Goal: Task Accomplishment & Management: Manage account settings

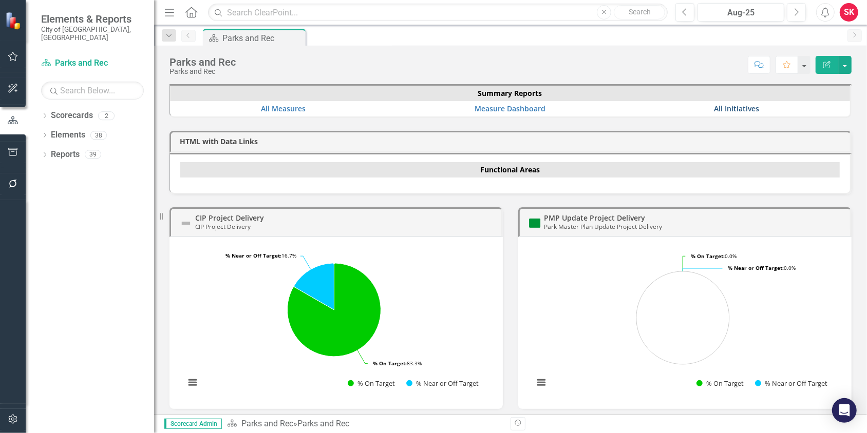
click at [733, 105] on link "All Initiatives" at bounding box center [736, 109] width 45 height 10
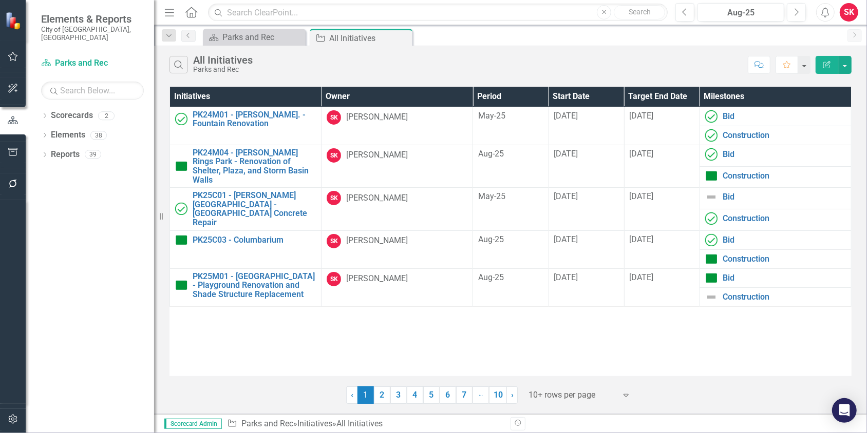
click at [625, 393] on icon "Expand" at bounding box center [626, 395] width 10 height 8
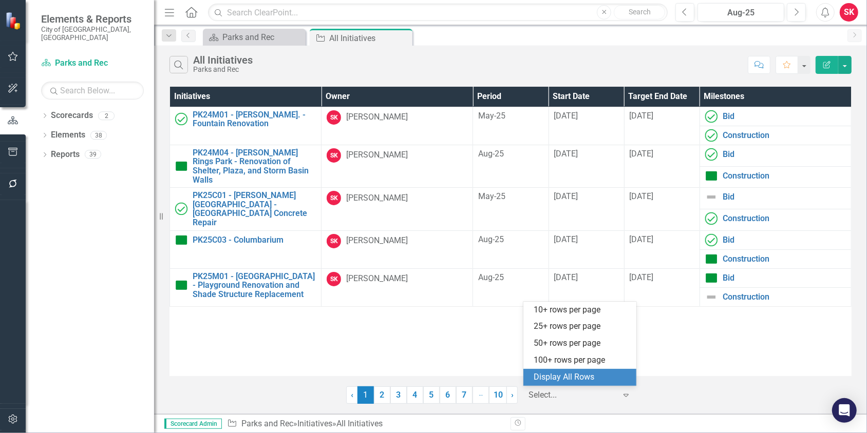
click at [573, 375] on div "Display All Rows" at bounding box center [582, 378] width 97 height 12
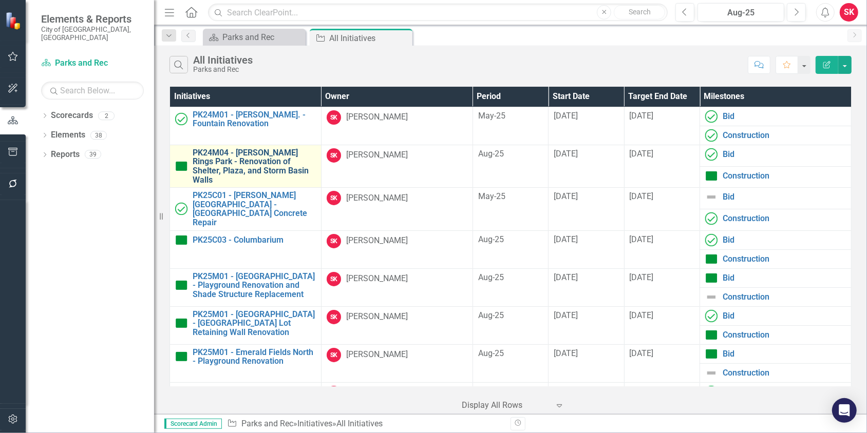
click at [260, 163] on link "PK24M04 - [PERSON_NAME] Rings Park - Renovation of Shelter, Plaza, and Storm Ba…" at bounding box center [254, 166] width 123 height 36
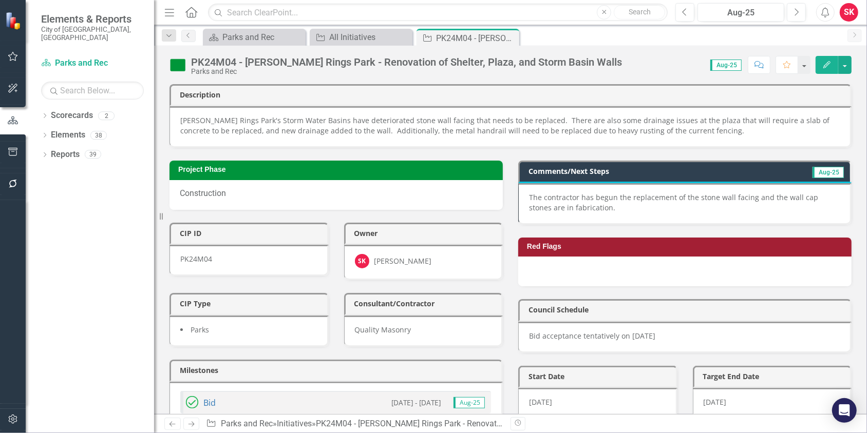
click at [560, 193] on p "The contractor has begun the replacement of the stone wall facing and the wall …" at bounding box center [684, 203] width 311 height 21
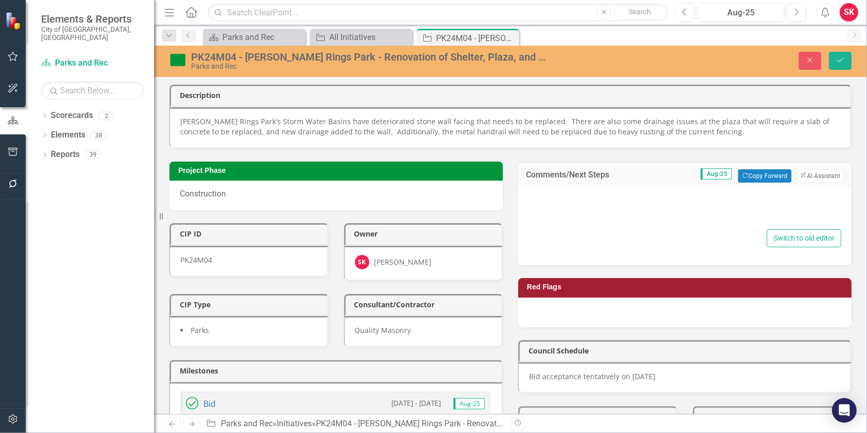
type textarea "<p>The contractor has begun the replacement of the stone wall facing and the wa…"
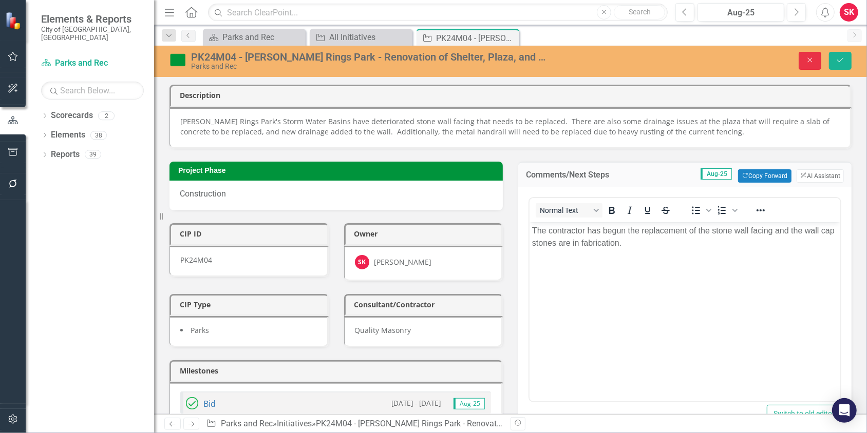
click at [813, 63] on icon "Close" at bounding box center [809, 59] width 9 height 7
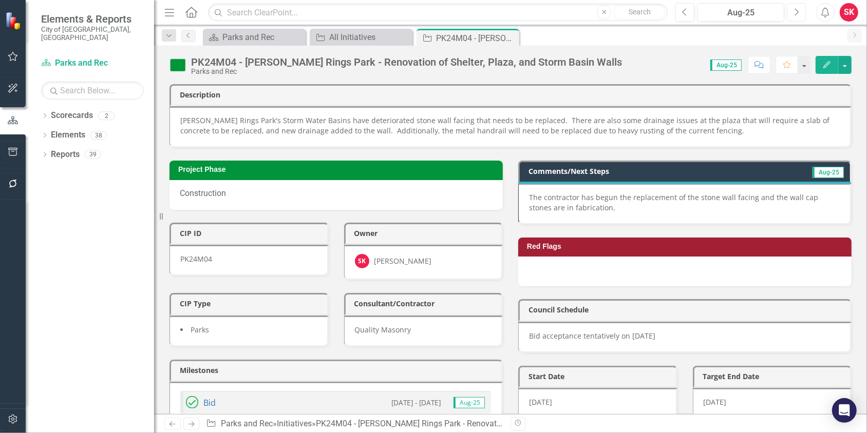
click at [799, 6] on button "Next" at bounding box center [796, 12] width 19 height 18
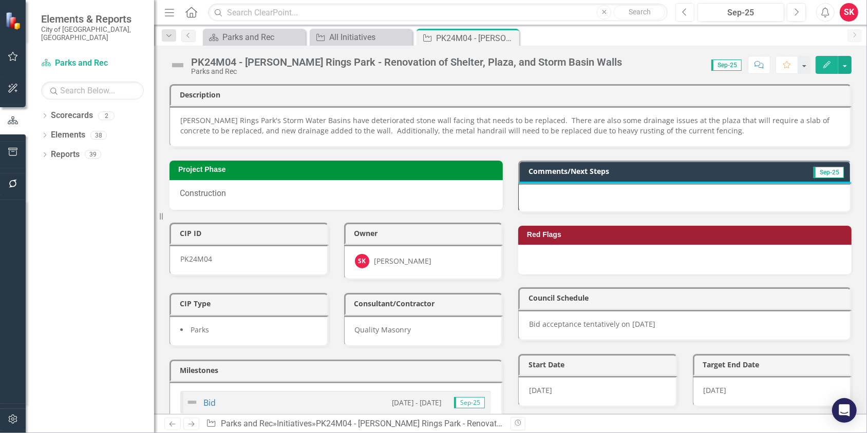
click at [682, 14] on button "Previous" at bounding box center [684, 12] width 19 height 18
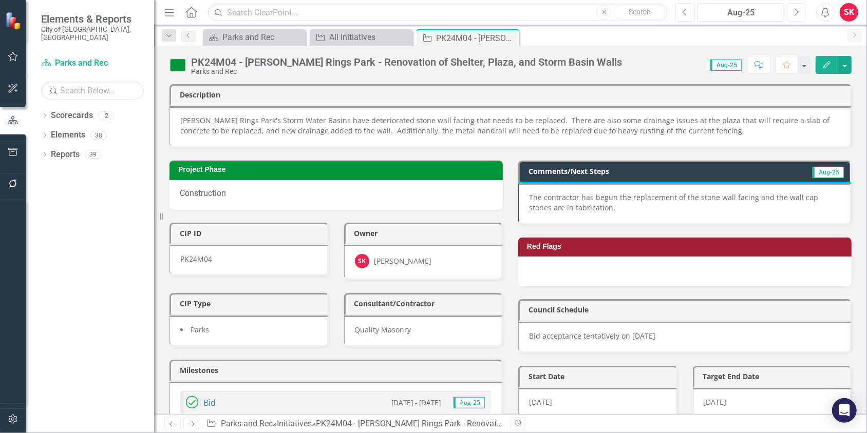
click at [800, 14] on button "Next" at bounding box center [796, 12] width 19 height 18
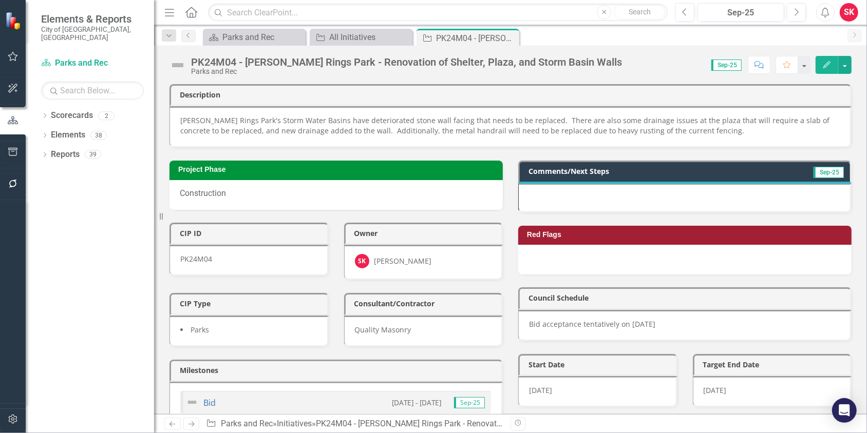
click at [553, 195] on div at bounding box center [684, 198] width 333 height 30
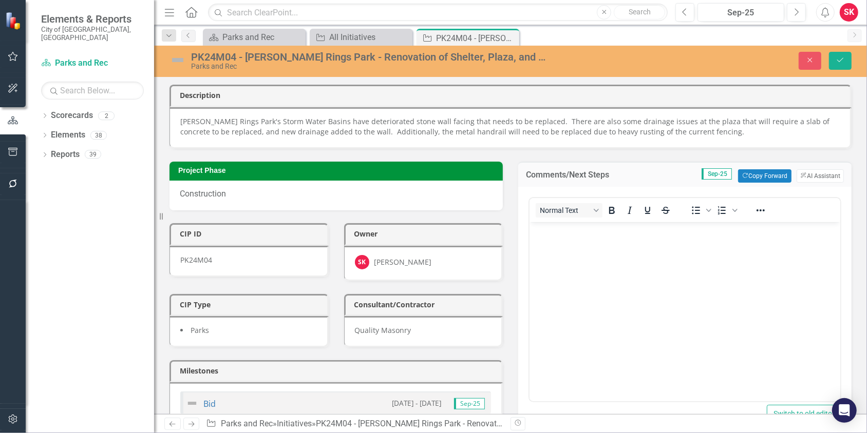
click at [553, 250] on body "Rich Text Area. Press ALT-0 for help." at bounding box center [684, 299] width 311 height 154
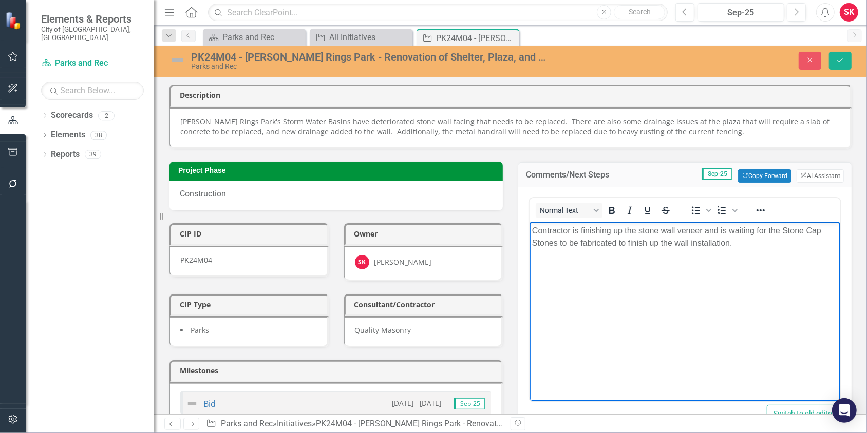
click at [821, 231] on p "Contractor is finishing up the stone wall veneer and is waiting for the Stone C…" at bounding box center [684, 236] width 306 height 25
click at [531, 243] on p "Contractor is finishing up the stone wall veneer and is waiting for the Stone C…" at bounding box center [684, 236] width 306 height 25
click at [715, 242] on p "Contractor is finishing up the stone wall veneer and is waiting for the Stone C…" at bounding box center [684, 236] width 306 height 25
click at [816, 244] on p "Contractor is finishing up the stone wall veneer and is waiting for the Stone C…" at bounding box center [684, 242] width 306 height 37
click at [693, 255] on p "Contractor is finishing up the stone wall veneer and is waiting for the Stone C…" at bounding box center [684, 242] width 306 height 37
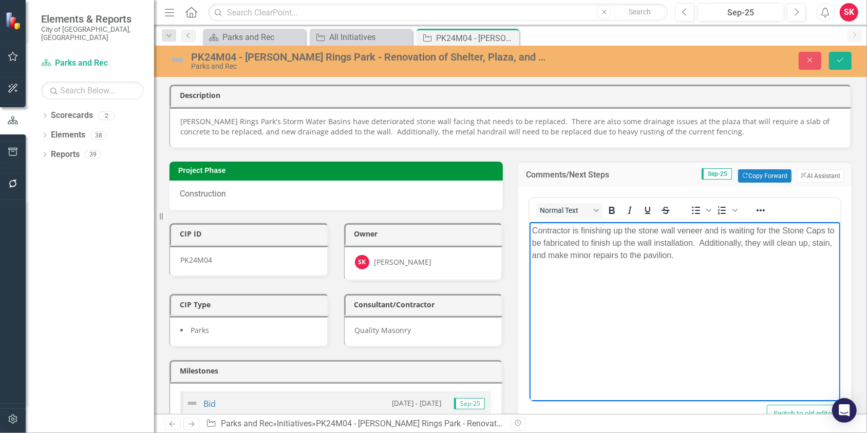
click at [701, 255] on p "Contractor is finishing up the stone wall veneer and is waiting for the Stone C…" at bounding box center [684, 242] width 306 height 37
click at [531, 231] on p "Contractor is finishing up the stone wall veneer and is waiting for the Stone C…" at bounding box center [684, 242] width 306 height 37
click at [844, 59] on icon "Save" at bounding box center [839, 59] width 9 height 7
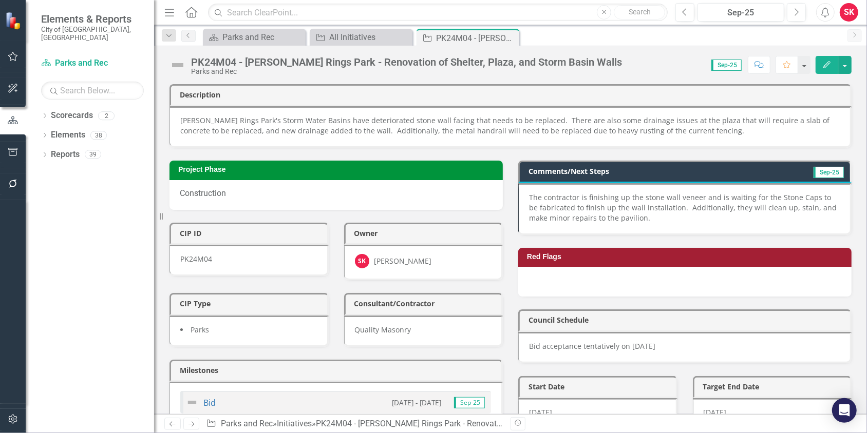
click at [179, 67] on img at bounding box center [177, 65] width 16 height 16
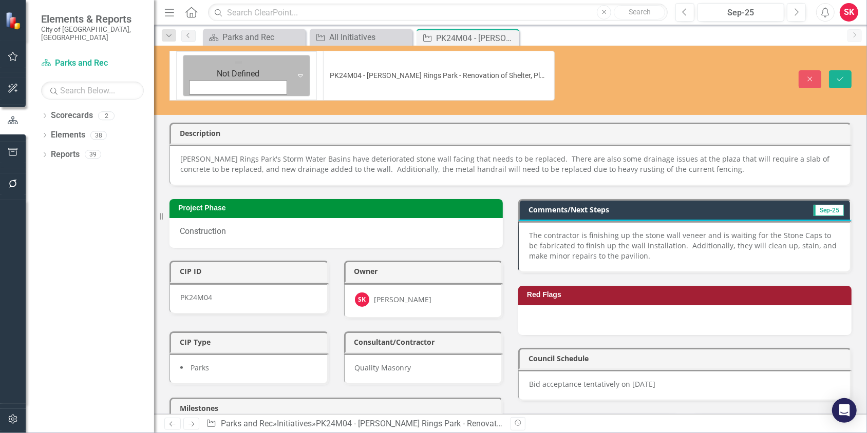
click at [295, 71] on icon "Expand" at bounding box center [300, 75] width 10 height 8
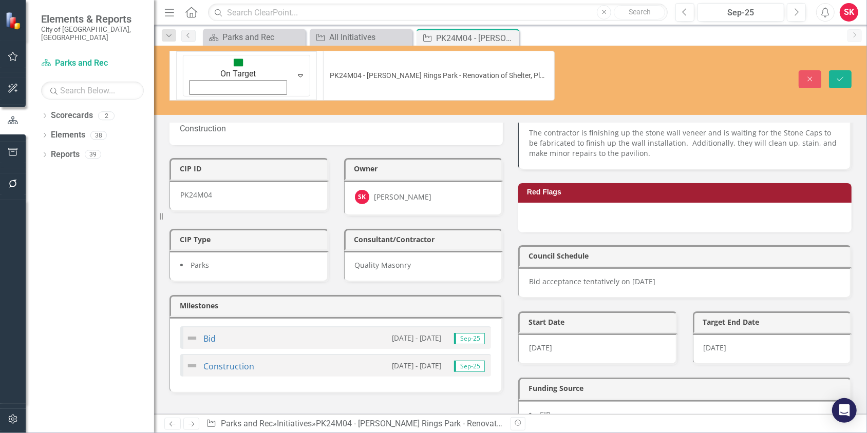
click at [190, 332] on img at bounding box center [192, 338] width 12 height 12
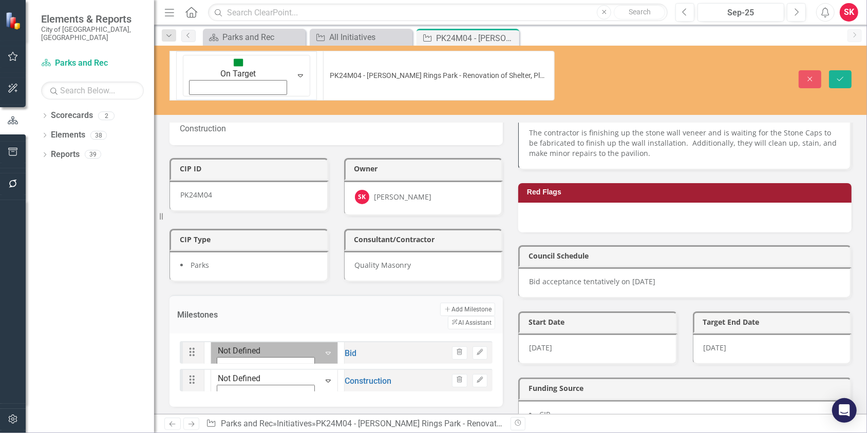
click at [215, 333] on div "Not Defined" at bounding box center [266, 353] width 106 height 41
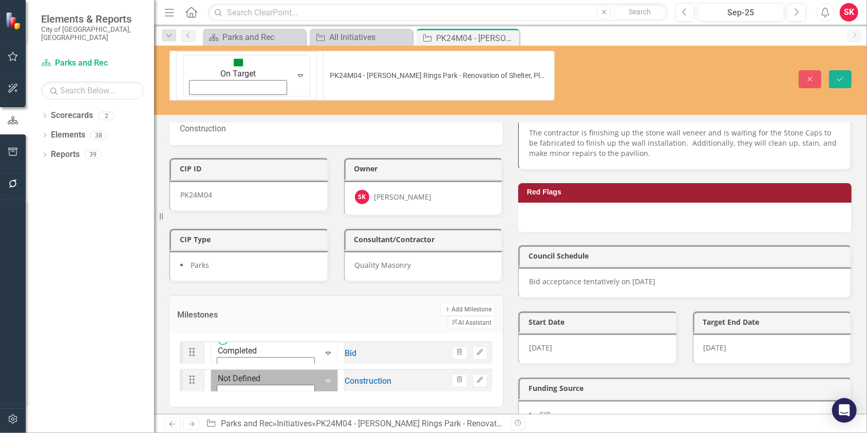
click at [323, 377] on icon "Expand" at bounding box center [328, 381] width 10 height 8
click at [845, 75] on icon "Save" at bounding box center [839, 78] width 9 height 7
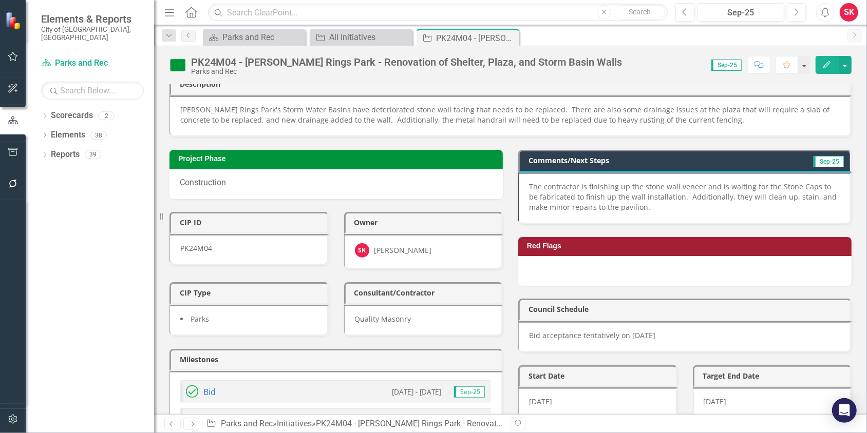
scroll to position [0, 0]
